Goal: Task Accomplishment & Management: Use online tool/utility

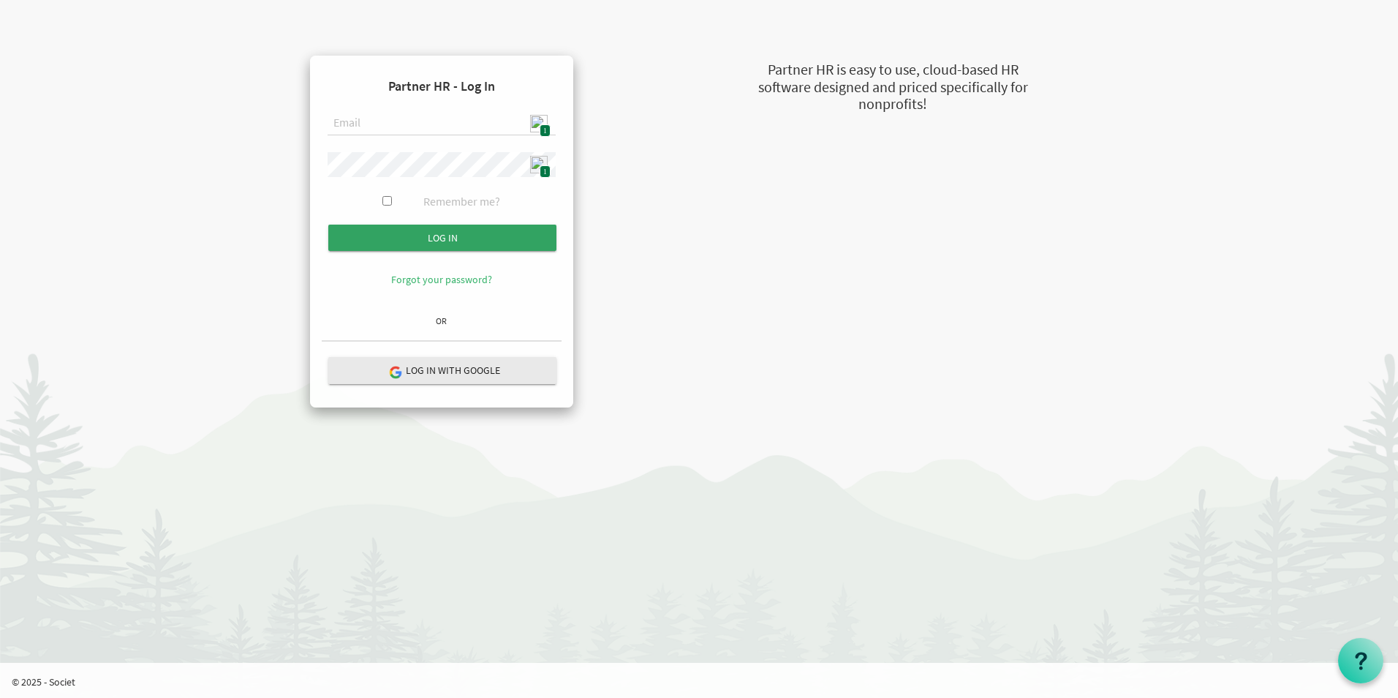
type input "[EMAIL_ADDRESS][DOMAIN_NAME]"
drag, startPoint x: 454, startPoint y: 241, endPoint x: 462, endPoint y: 244, distance: 8.3
click at [454, 241] on input "submit" at bounding box center [442, 238] width 228 height 26
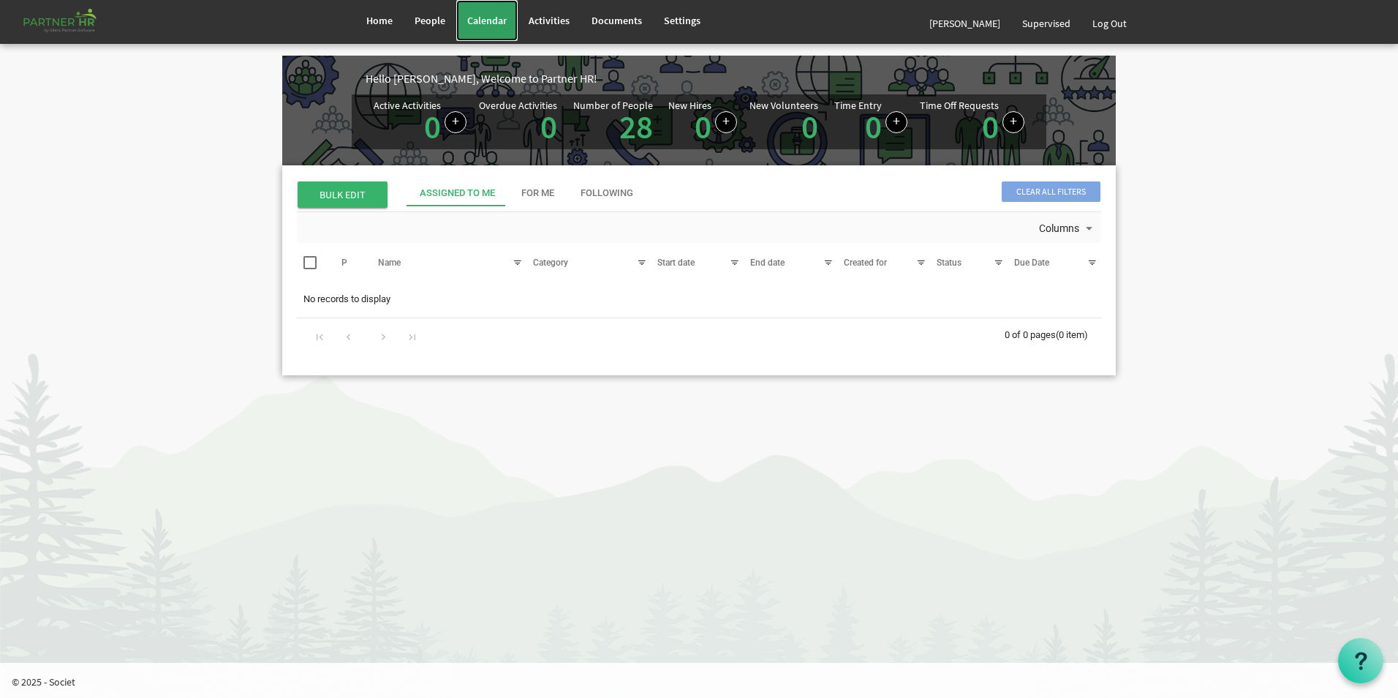
click at [487, 29] on link "Calendar" at bounding box center [486, 20] width 61 height 41
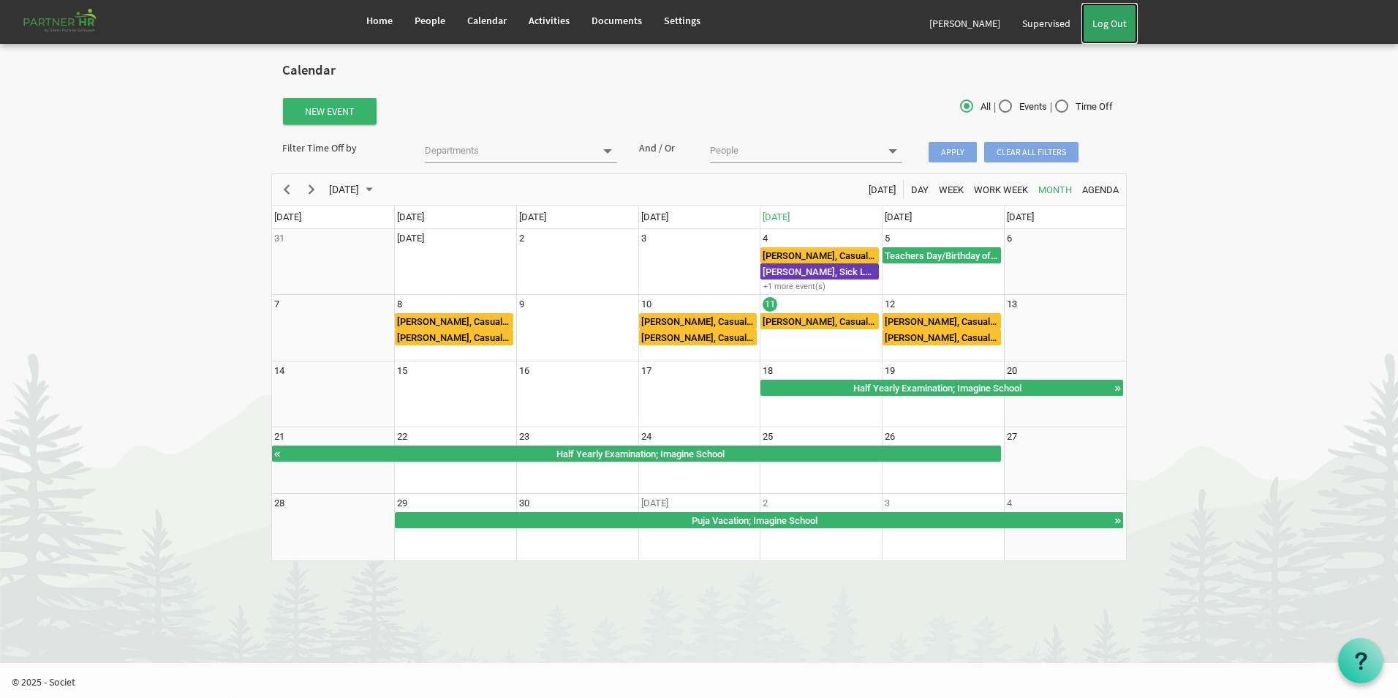
click at [1109, 28] on link "Log Out" at bounding box center [1110, 23] width 56 height 41
